Goal: Task Accomplishment & Management: Manage account settings

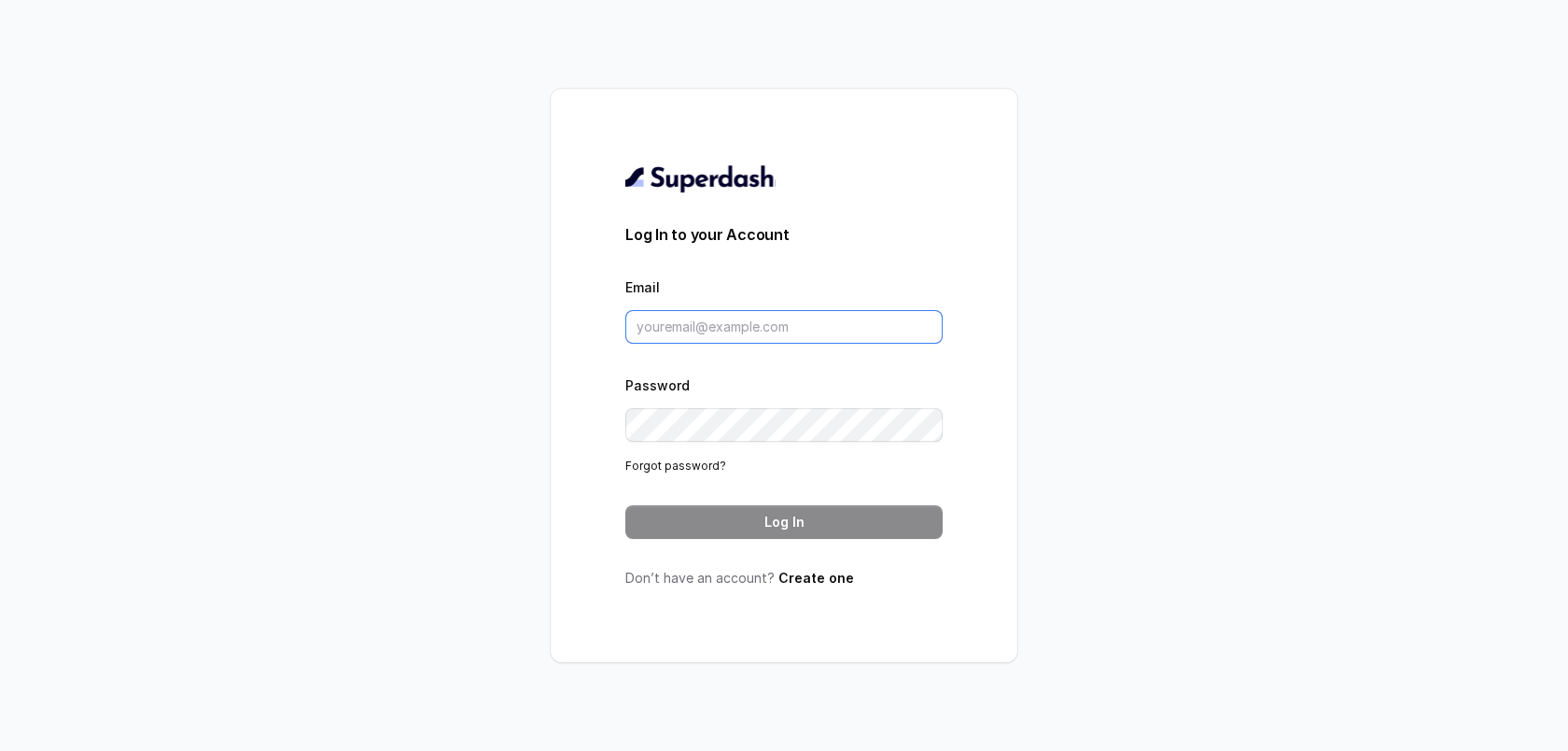
click at [818, 333] on input "Email" at bounding box center [784, 327] width 318 height 34
type input "[PERSON_NAME][EMAIL_ADDRESS][DOMAIN_NAME]"
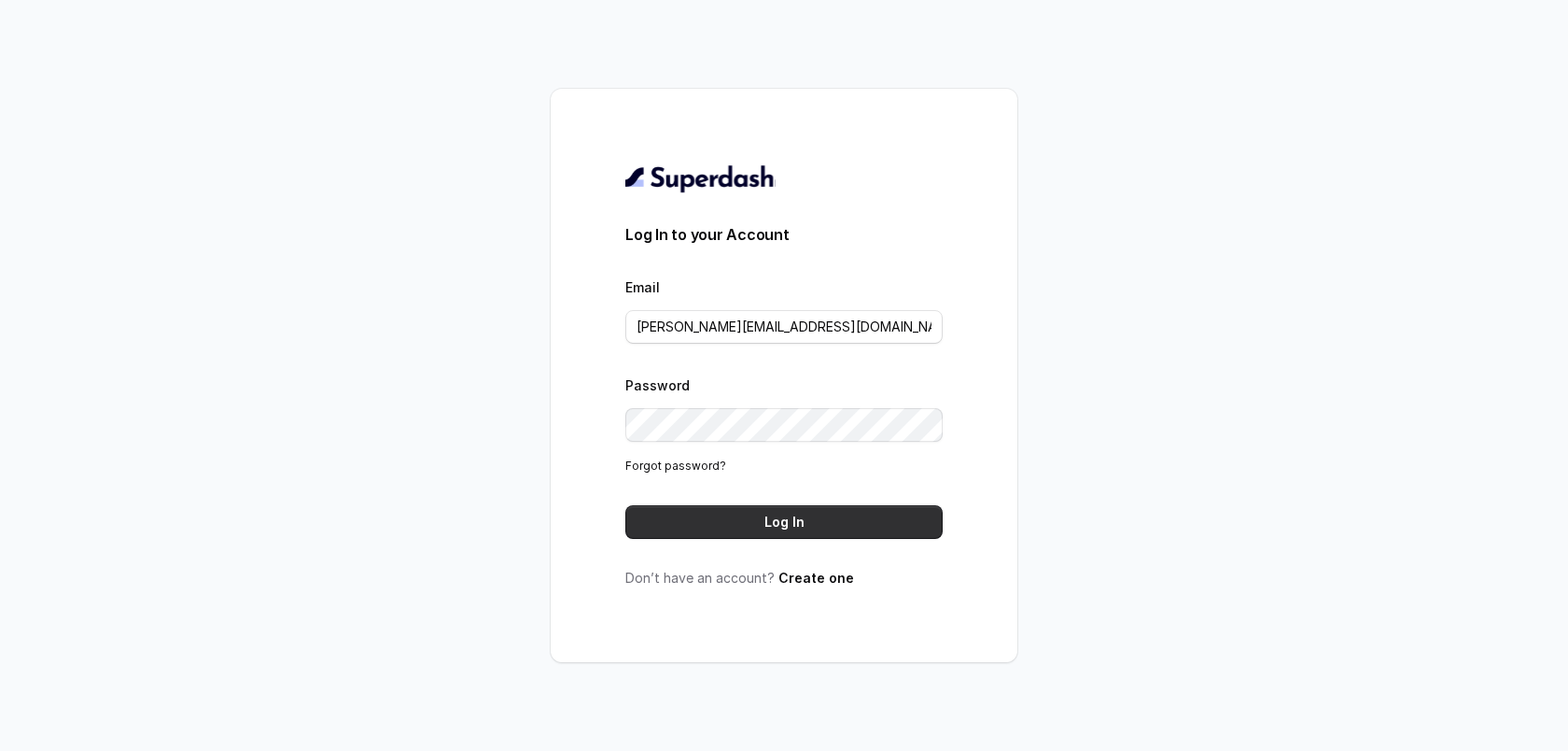
click at [775, 526] on button "Log In" at bounding box center [784, 523] width 318 height 34
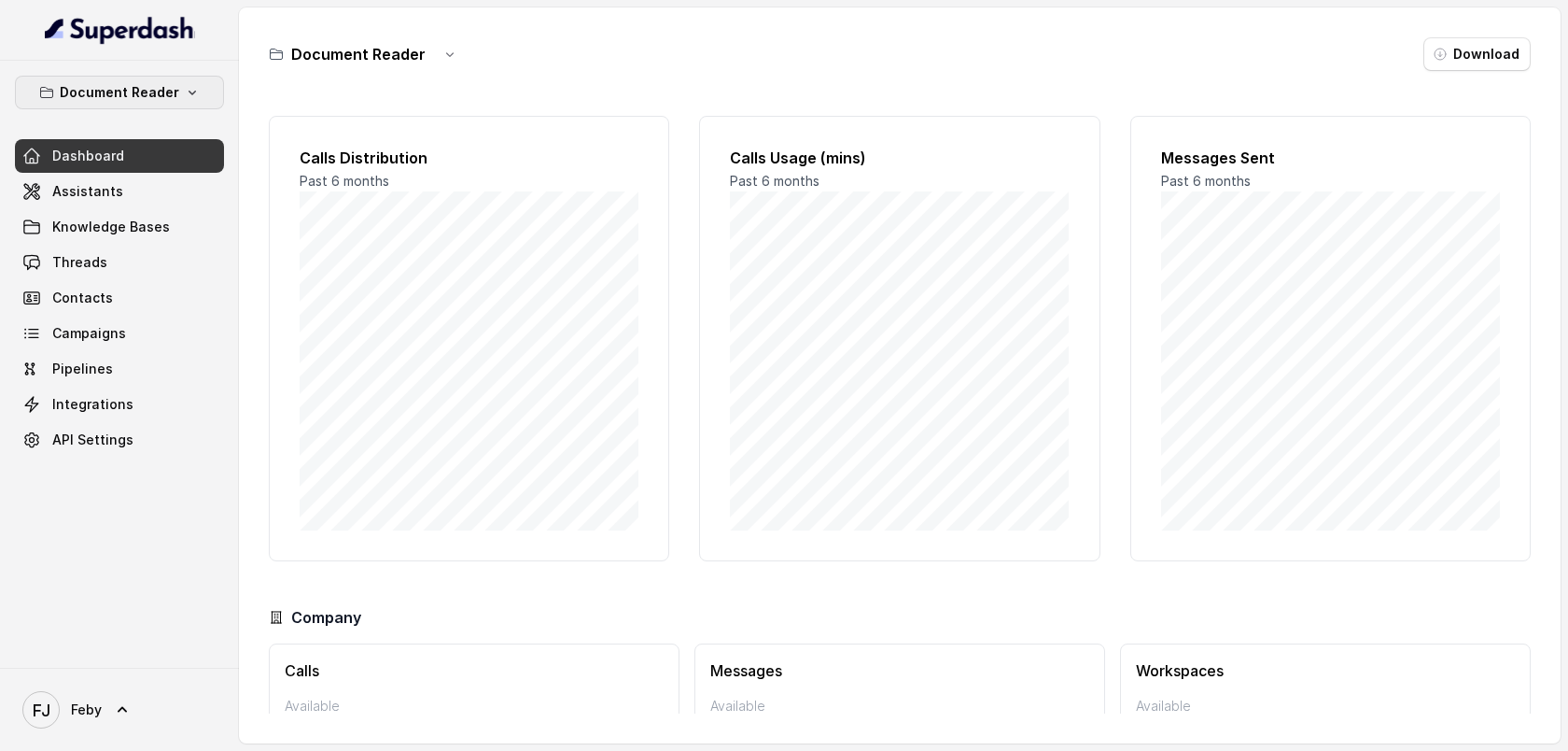
click at [140, 93] on p "Document Reader" at bounding box center [119, 92] width 120 height 23
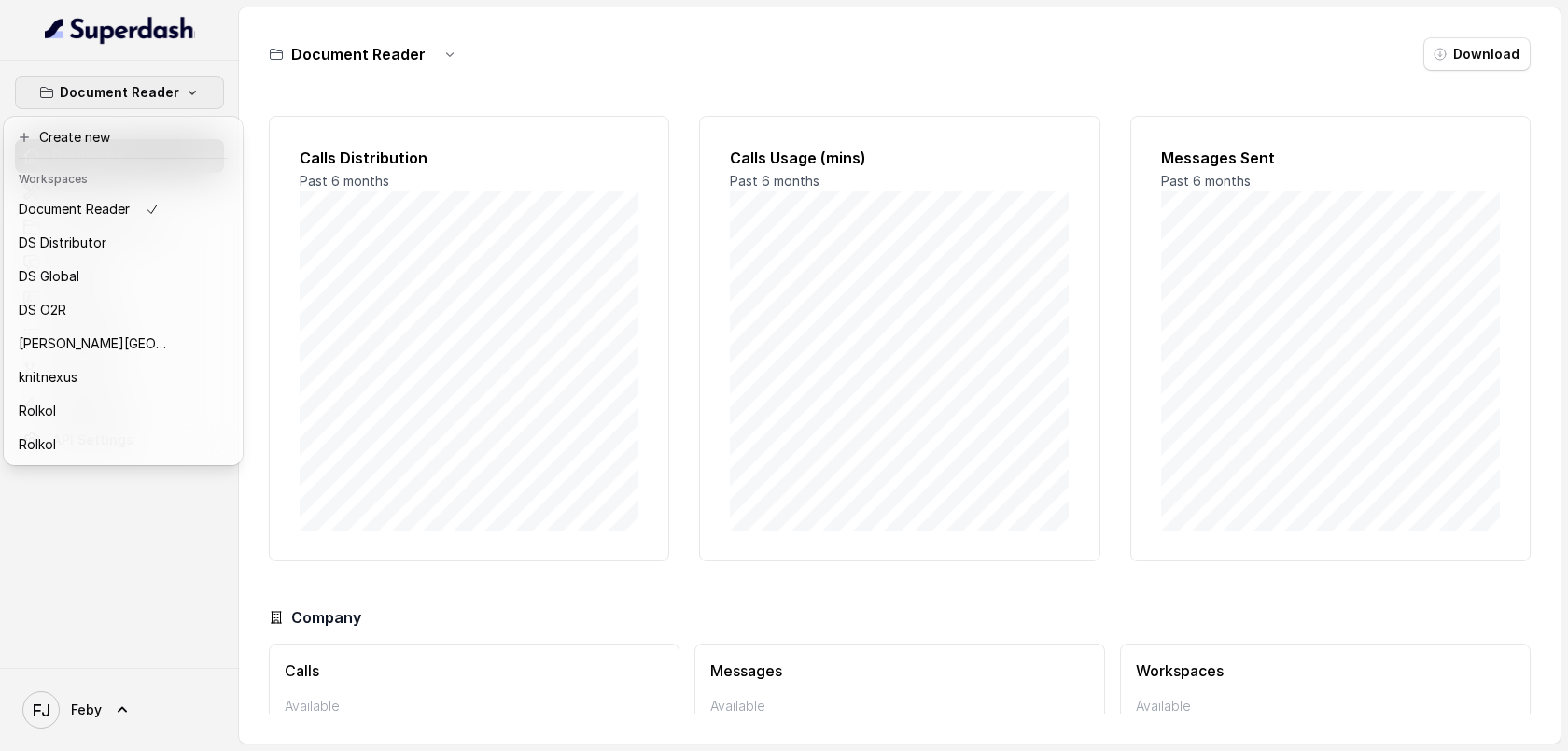
click at [130, 607] on div "Document Reader Dashboard Assistants Knowledge Bases Threads Contacts Campaigns…" at bounding box center [119, 363] width 239 height 607
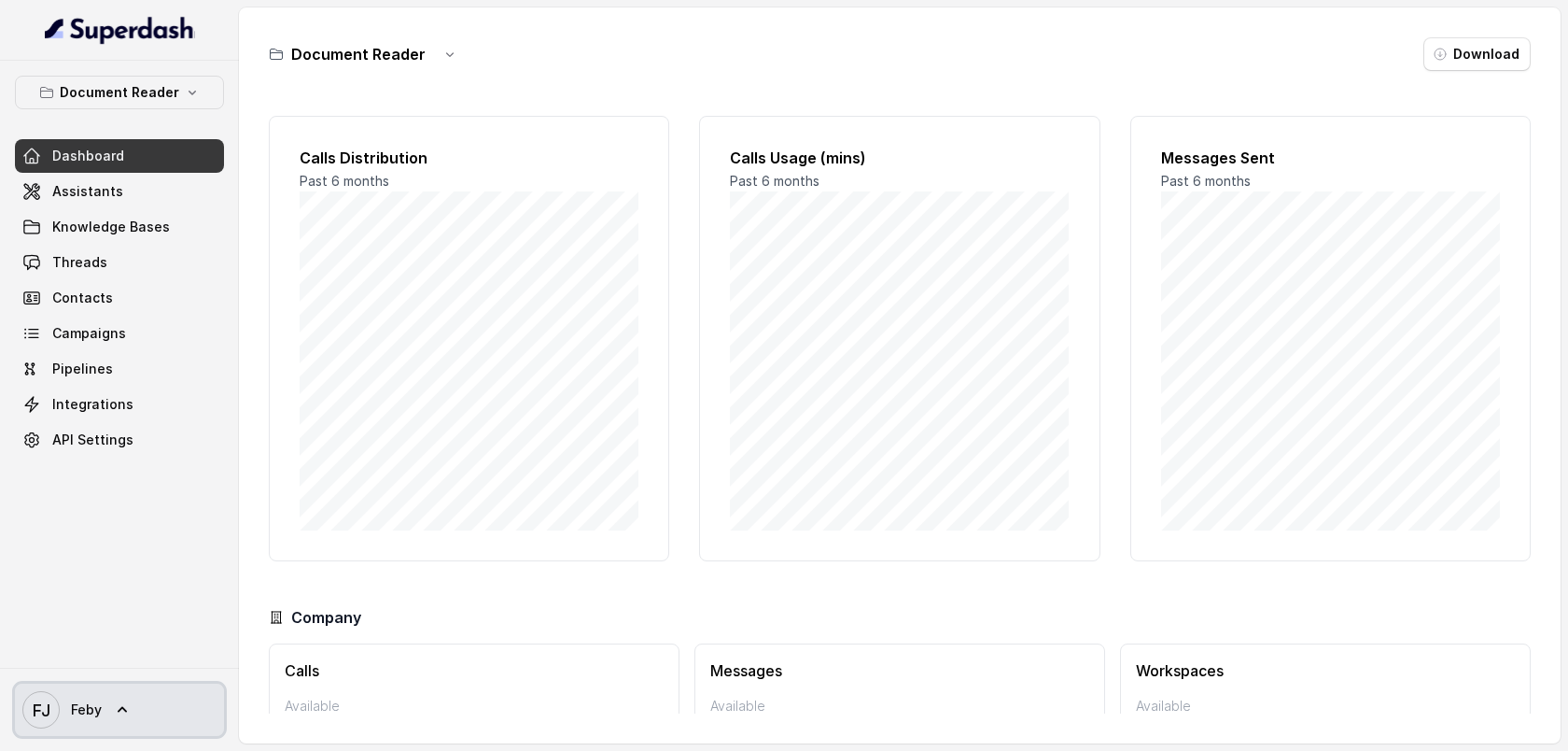
click at [119, 692] on link "[PERSON_NAME]" at bounding box center [120, 709] width 209 height 52
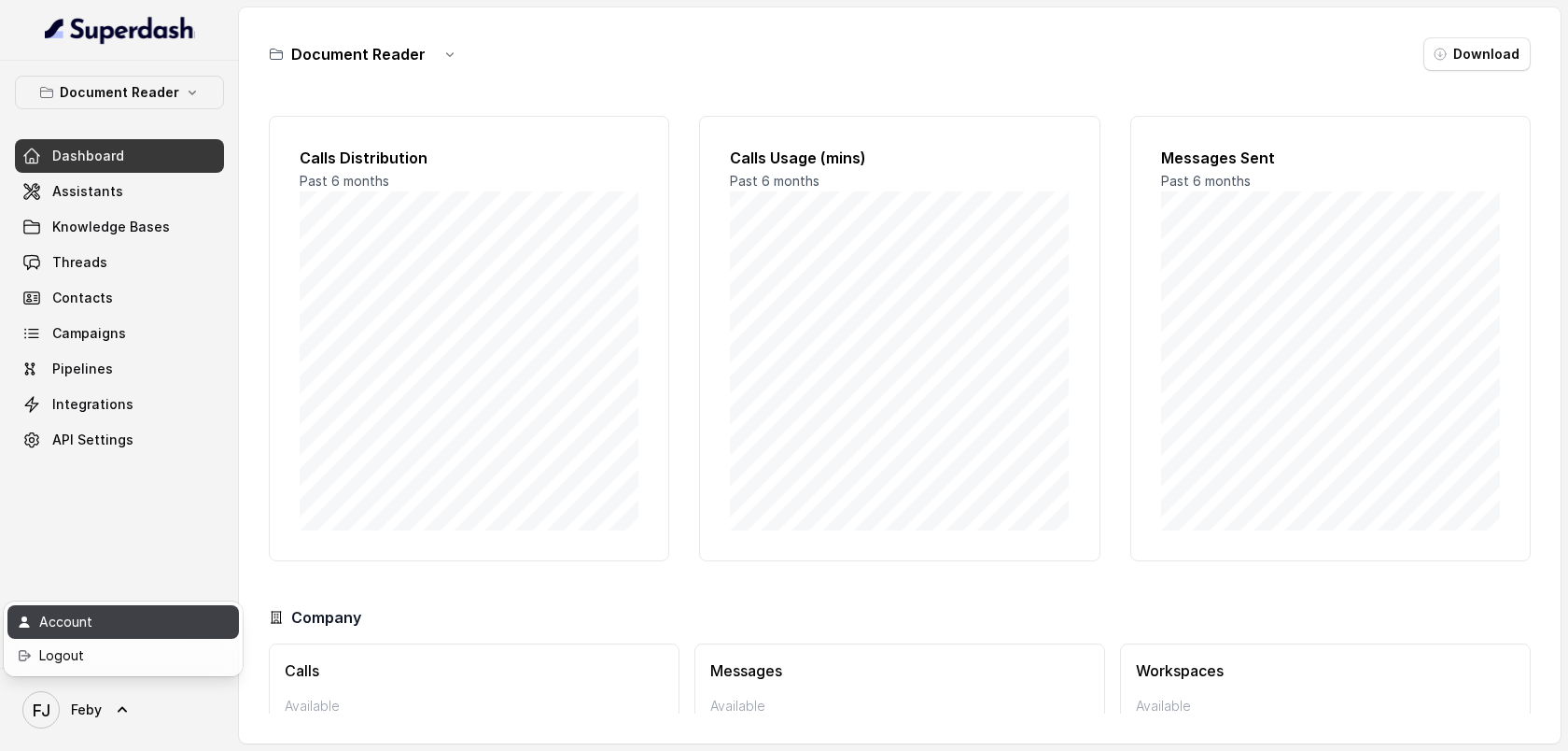
click at [94, 623] on div "Account" at bounding box center [119, 622] width 158 height 23
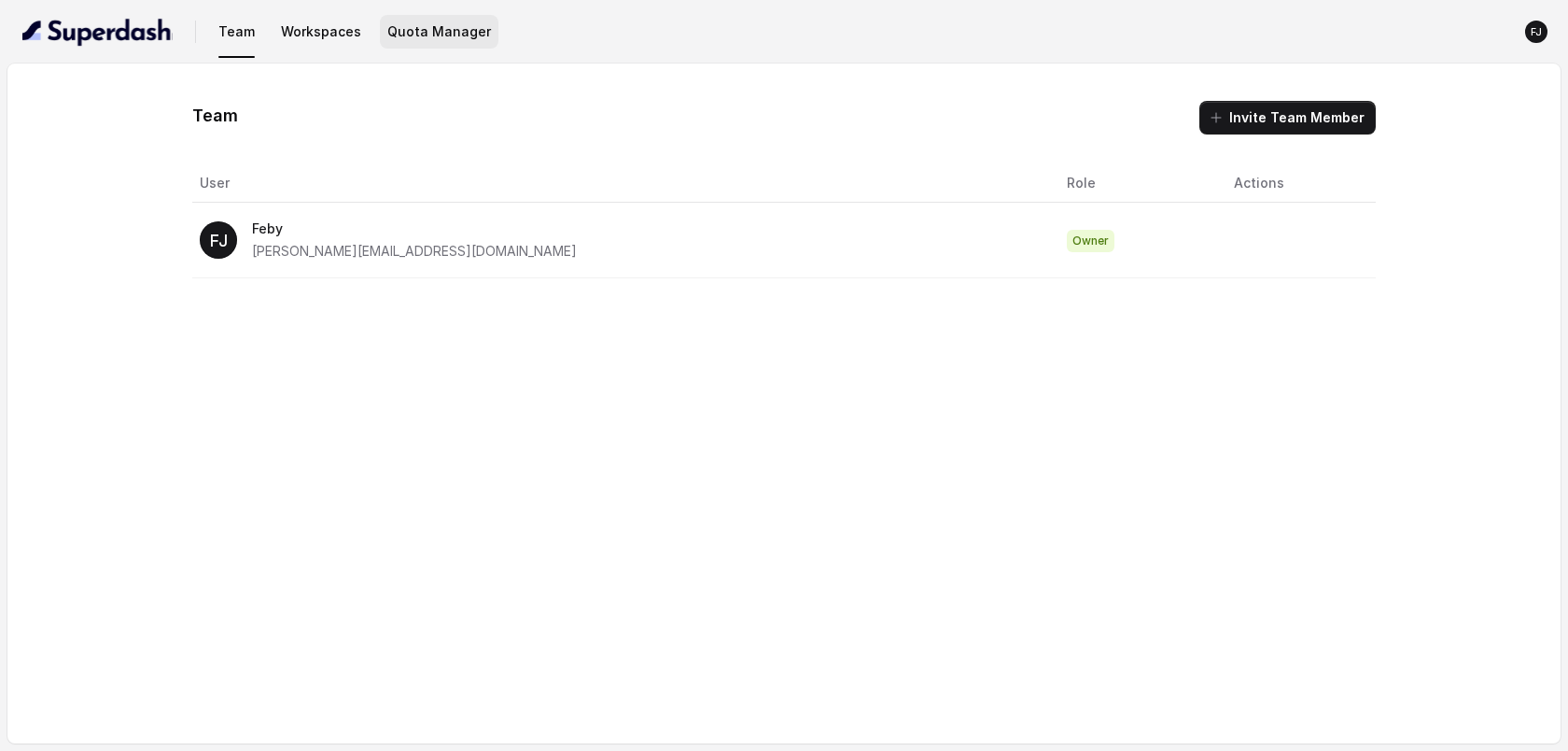
click at [445, 43] on button "Quota Manager" at bounding box center [439, 32] width 119 height 34
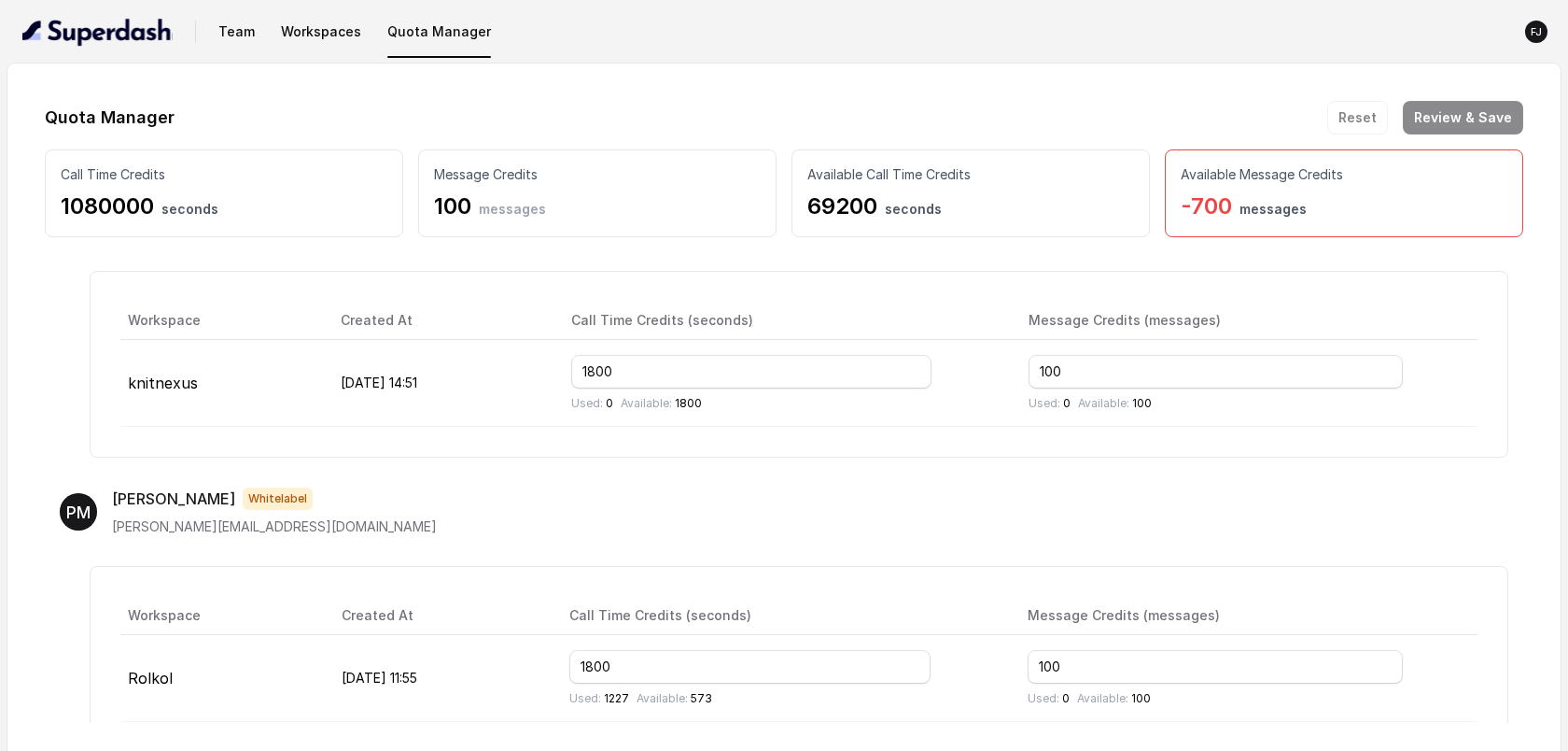
scroll to position [1474, 0]
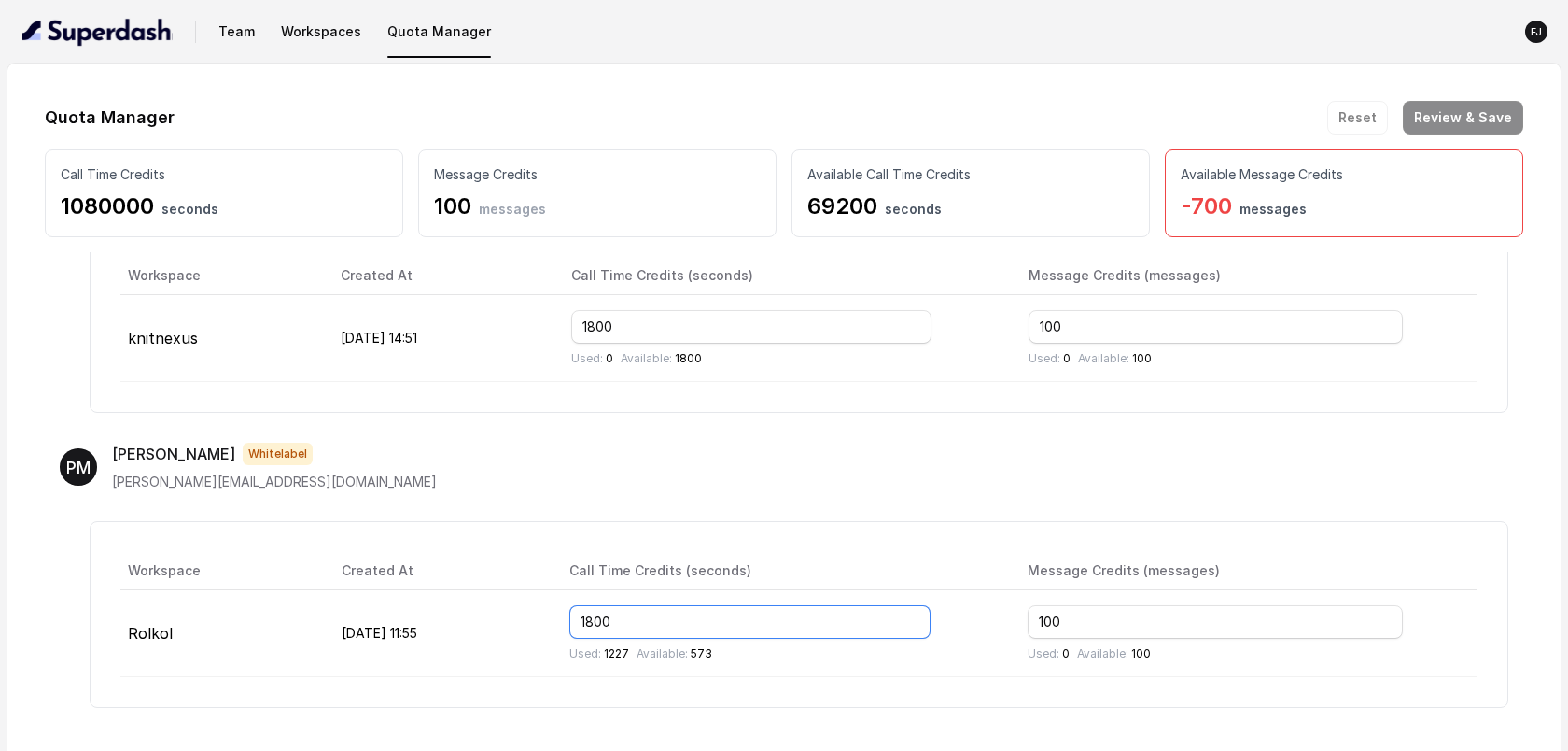
click at [767, 619] on input "1800" at bounding box center [750, 622] width 361 height 34
type input "18000"
click at [816, 519] on div "PM [PERSON_NAME] Whitelabel [PERSON_NAME][EMAIL_ADDRESS][DOMAIN_NAME] Workspace…" at bounding box center [784, 575] width 1478 height 295
click at [1476, 131] on button "Review & Save" at bounding box center [1463, 118] width 121 height 34
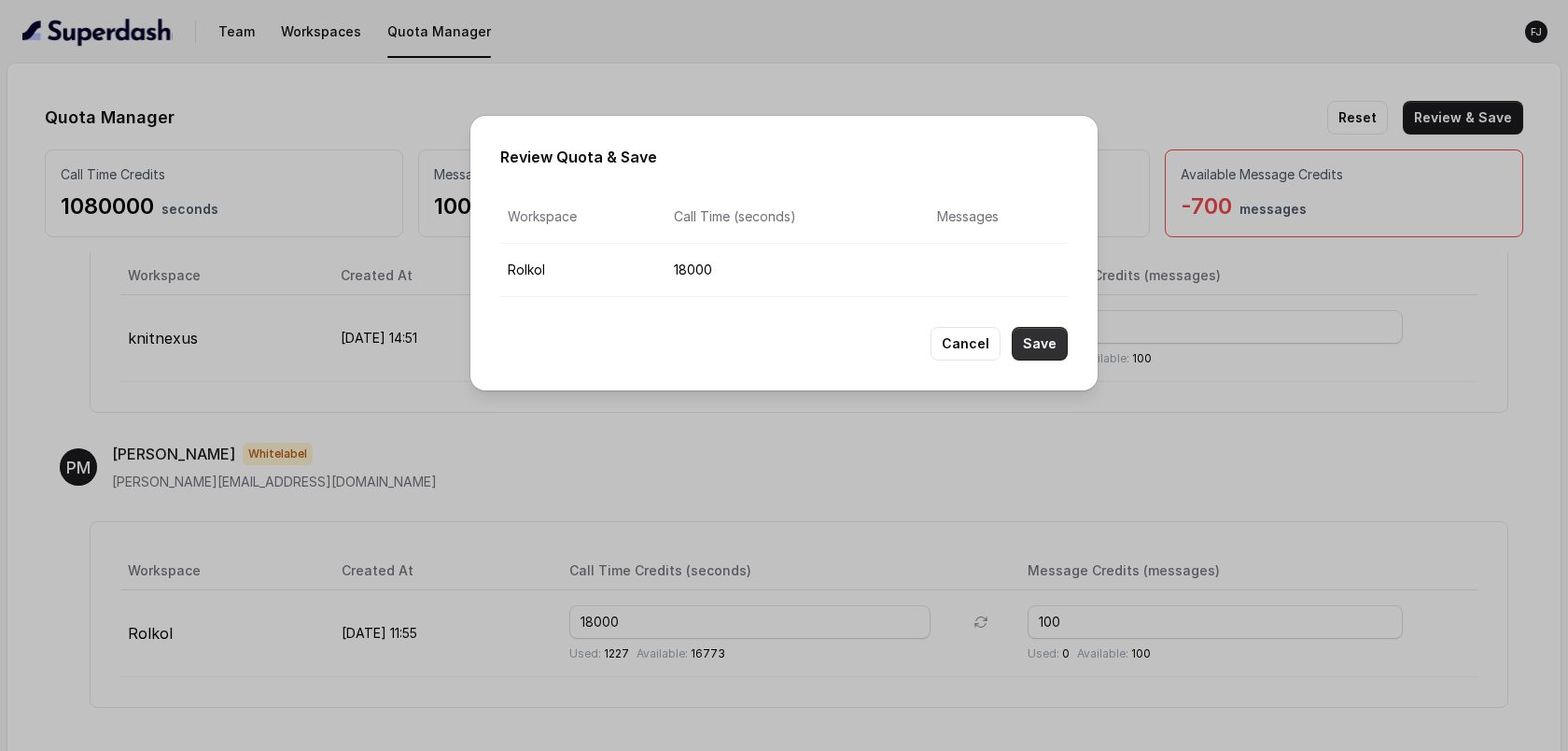
click at [1046, 336] on button "Save" at bounding box center [1039, 343] width 56 height 34
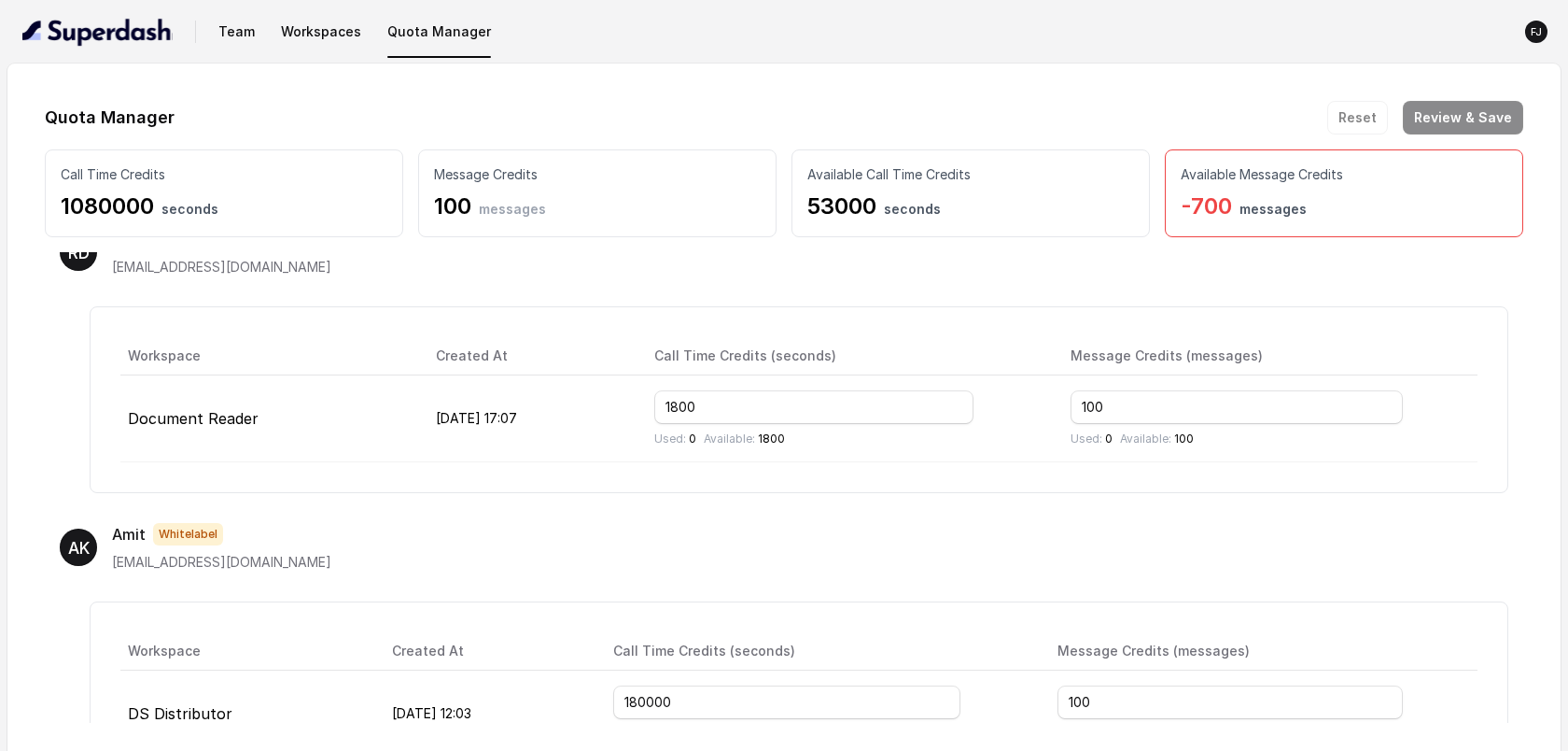
scroll to position [0, 0]
